Goal: Information Seeking & Learning: Check status

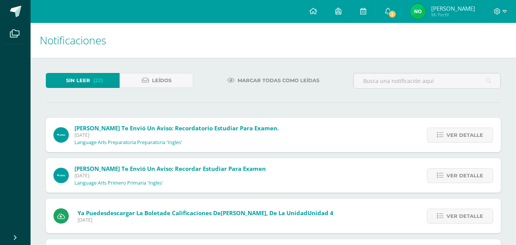
click at [97, 81] on span "(22)" at bounding box center [98, 80] width 10 height 14
click at [397, 15] on span "2" at bounding box center [392, 14] width 8 height 8
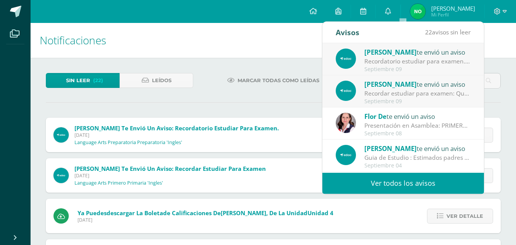
click at [417, 62] on div "Recordatorio estudiar para examen.: Queridos padres: Les recordamos con cariño …" at bounding box center [417, 61] width 106 height 9
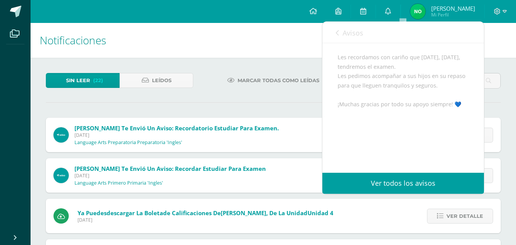
scroll to position [108, 0]
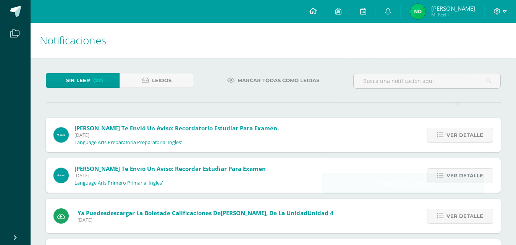
click at [326, 9] on link at bounding box center [313, 11] width 26 height 23
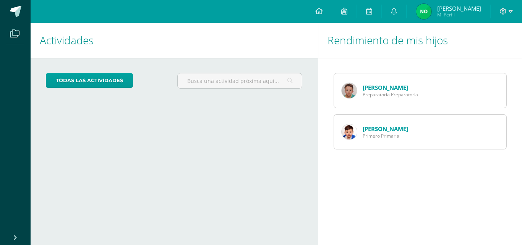
click at [398, 130] on link "[PERSON_NAME]" at bounding box center [385, 129] width 45 height 8
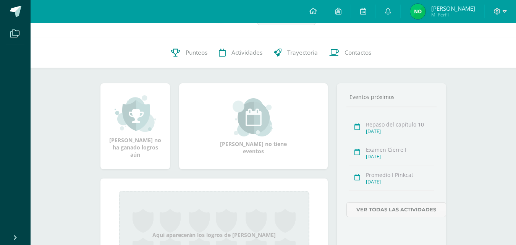
scroll to position [67, 0]
click at [413, 211] on link "Ver todas las actividades" at bounding box center [397, 208] width 100 height 15
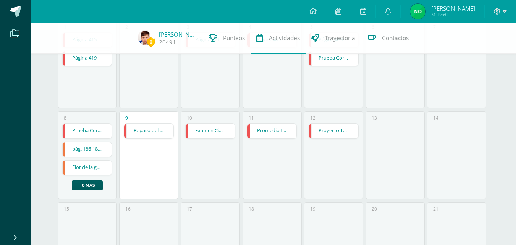
scroll to position [118, 0]
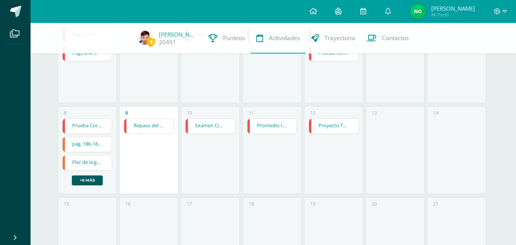
click at [200, 126] on link "Examen Cierre I" at bounding box center [210, 126] width 49 height 15
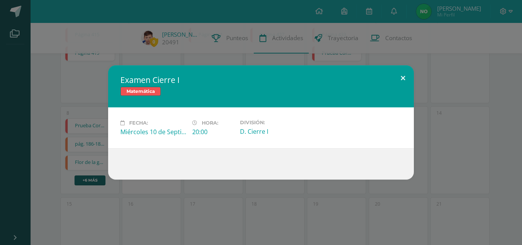
click at [403, 76] on button at bounding box center [403, 78] width 22 height 26
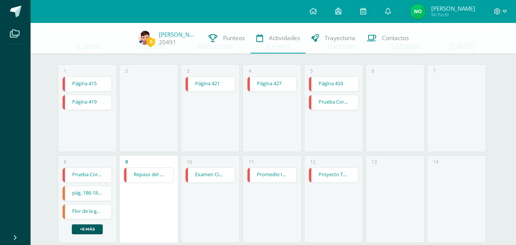
scroll to position [65, 0]
